Goal: Navigation & Orientation: Go to known website

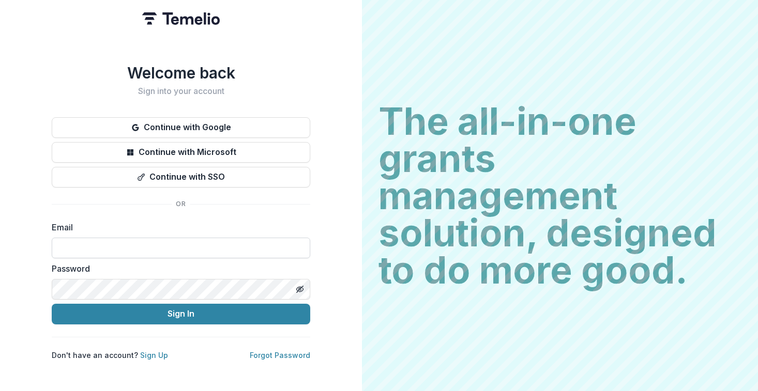
click at [141, 246] on input at bounding box center [181, 248] width 259 height 21
type input "**********"
click at [300, 286] on line "Toggle password visibility" at bounding box center [300, 289] width 6 height 6
